Goal: Information Seeking & Learning: Learn about a topic

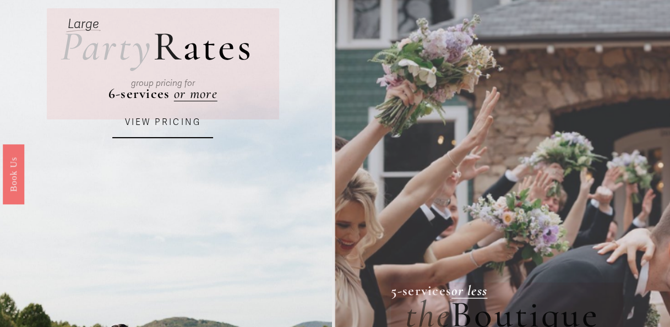
scroll to position [6, 0]
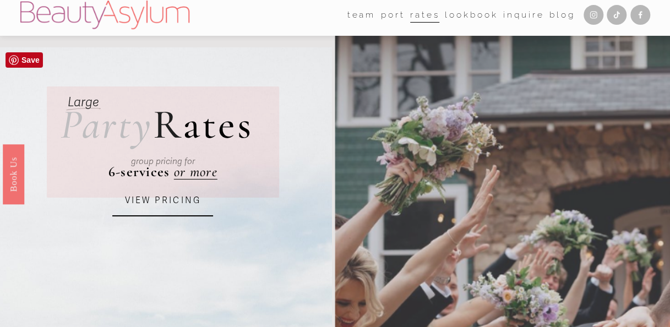
click at [200, 173] on div "group pricing for" at bounding box center [163, 161] width 180 height 33
click at [160, 200] on link "VIEW PRICING" at bounding box center [162, 201] width 100 height 31
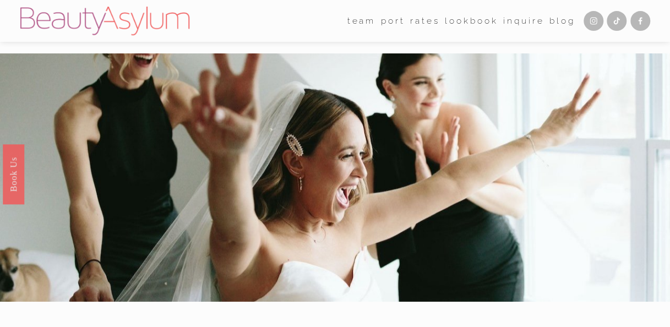
click at [429, 24] on link "Rates" at bounding box center [424, 21] width 29 height 17
